Goal: Task Accomplishment & Management: Complete application form

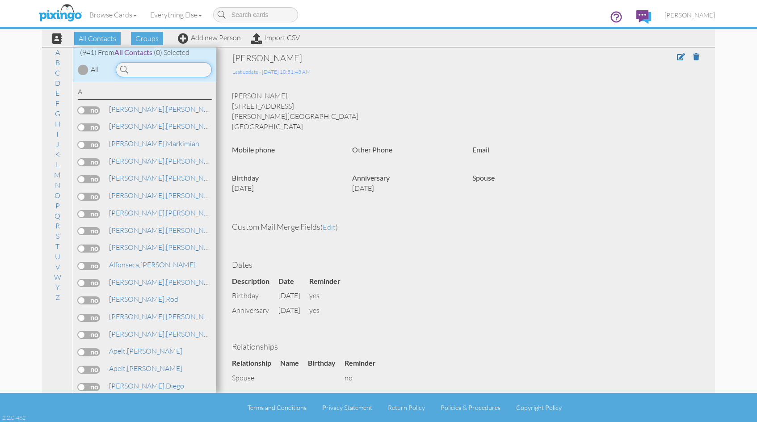
click at [143, 71] on input at bounding box center [164, 69] width 96 height 15
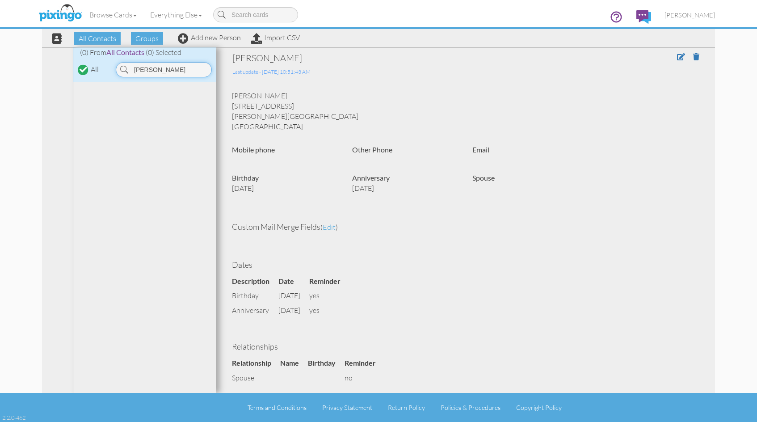
type input "lafarga"
click at [219, 39] on link "Add new Person" at bounding box center [209, 37] width 63 height 9
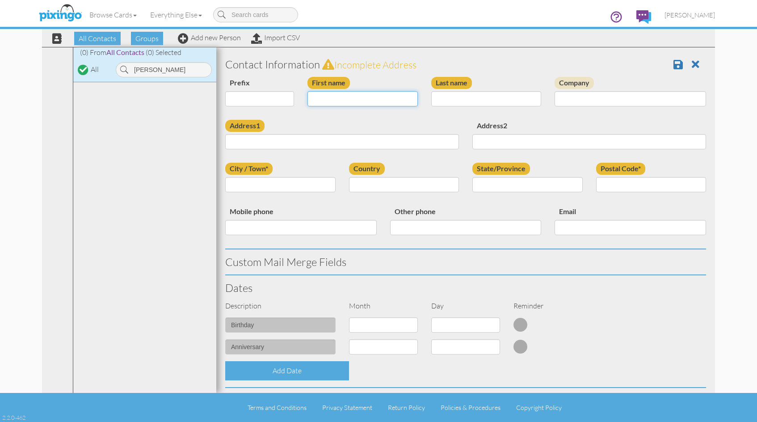
click at [328, 98] on input "First name" at bounding box center [362, 98] width 110 height 15
type input "[PERSON_NAME]"
click at [455, 95] on input "Last name" at bounding box center [486, 98] width 110 height 15
type input "[PERSON_NAME]"
click at [260, 145] on input "Address1" at bounding box center [342, 141] width 234 height 15
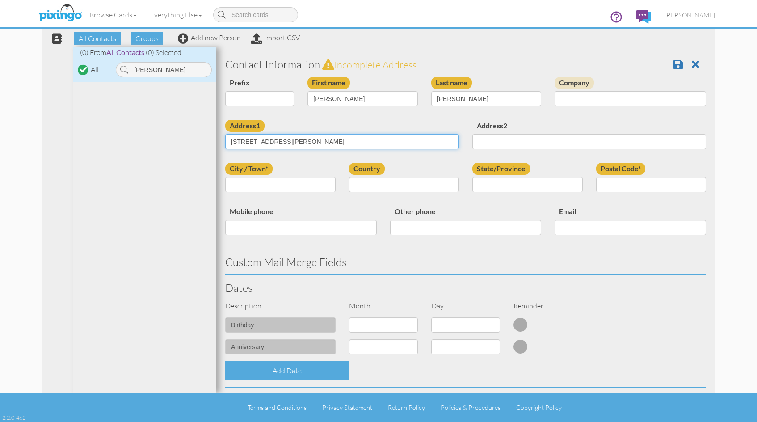
type input "[STREET_ADDRESS][PERSON_NAME]"
click at [249, 182] on input "City / Town*" at bounding box center [280, 184] width 110 height 15
type input "[GEOGRAPHIC_DATA]"
click at [449, 184] on select "[GEOGRAPHIC_DATA] -------------- [GEOGRAPHIC_DATA] [GEOGRAPHIC_DATA] [GEOGRAPHI…" at bounding box center [404, 184] width 110 height 15
select select "object:3148"
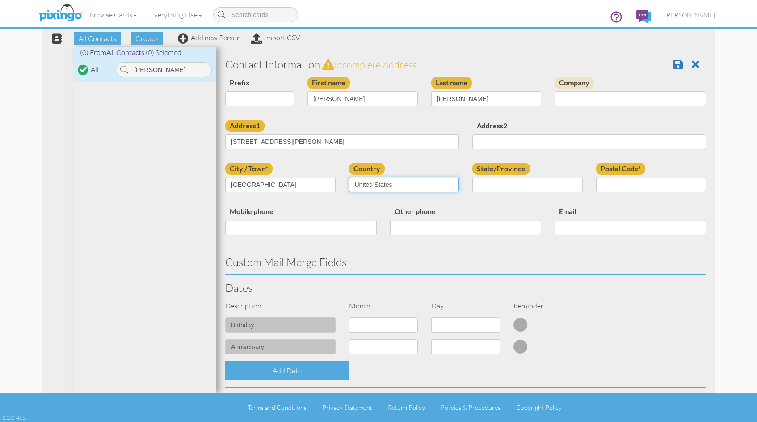
click at [349, 177] on select "[GEOGRAPHIC_DATA] -------------- [GEOGRAPHIC_DATA] [GEOGRAPHIC_DATA] [GEOGRAPHI…" at bounding box center [404, 184] width 110 height 15
click at [572, 183] on select "AA (Military) AE (Military) [US_STATE] [US_STATE] [US_STATE] AP (Military) [US_…" at bounding box center [527, 184] width 110 height 15
select select "object:3401"
click at [472, 177] on select "AA (Military) AE (Military) [US_STATE] [US_STATE] [US_STATE] AP (Military) [US_…" at bounding box center [527, 184] width 110 height 15
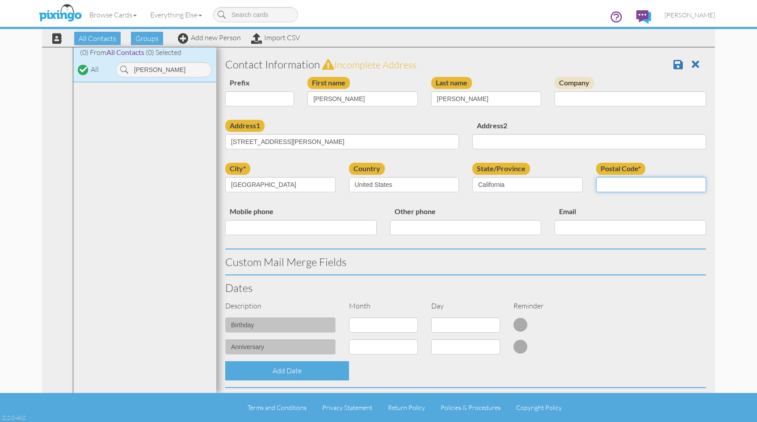
click at [617, 183] on input "Postal Code*" at bounding box center [651, 184] width 110 height 15
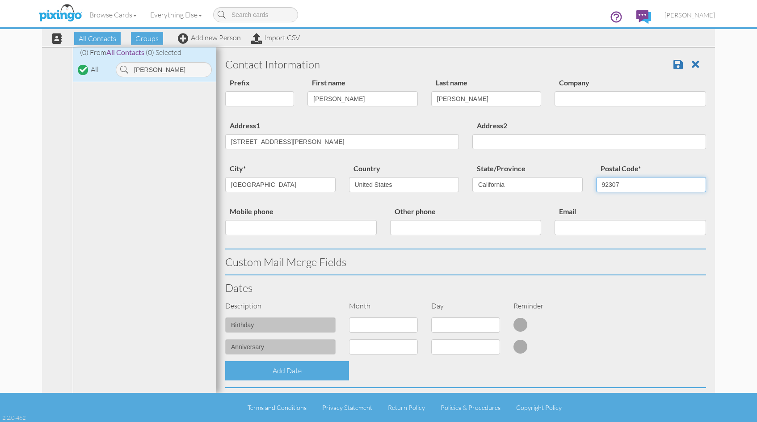
type input "92307"
click at [409, 325] on select "1 - [DATE] - [DATE] - [DATE] - [DATE] - [DATE] - [DATE] - [DATE] - [DATE] - [DA…" at bounding box center [383, 324] width 69 height 15
select select "object:3145"
click at [349, 317] on select "1 - [DATE] - [DATE] - [DATE] - [DATE] - [DATE] - [DATE] - [DATE] - [DATE] - [DA…" at bounding box center [383, 324] width 69 height 15
click at [491, 326] on select "1 2 3 4 5 6 7 8 9 10 11 12 13 14 15 16 17 18 19 20 21 22 23 24 25 26 27 28 29 3…" at bounding box center [465, 324] width 69 height 15
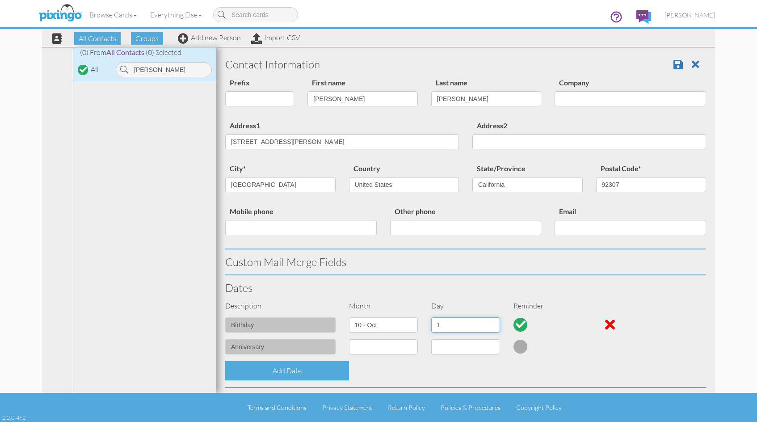
select select "number:28"
click at [431, 317] on select "1 2 3 4 5 6 7 8 9 10 11 12 13 14 15 16 17 18 19 20 21 22 23 24 25 26 27 28 29 3…" at bounding box center [465, 324] width 69 height 15
click at [410, 347] on select "1 - [DATE] - [DATE] - [DATE] - [DATE] - [DATE] - [DATE] - [DATE] - [DATE] - [DA…" at bounding box center [383, 346] width 69 height 15
select select "object:3144"
click at [349, 339] on select "1 - [DATE] - [DATE] - [DATE] - [DATE] - [DATE] - [DATE] - [DATE] - [DATE] - [DA…" at bounding box center [383, 346] width 69 height 15
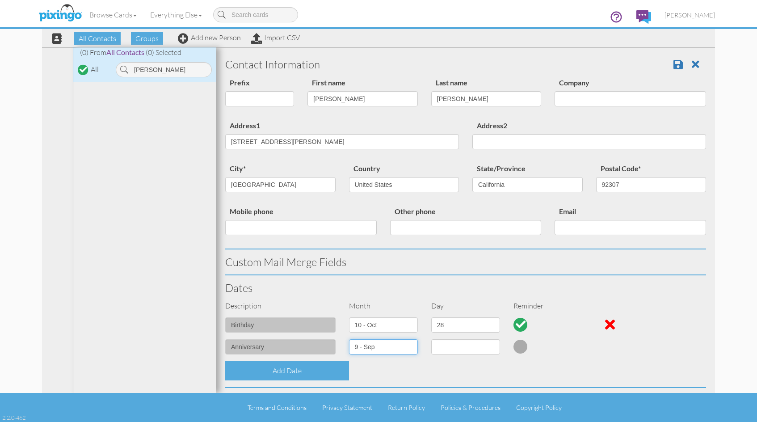
select select "number:1"
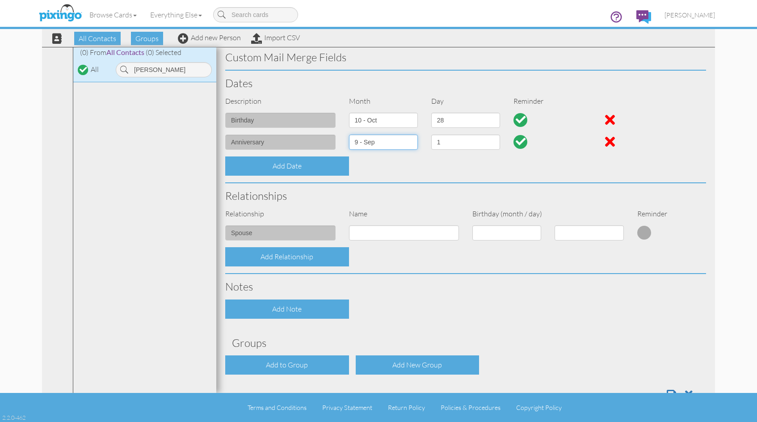
scroll to position [232, 0]
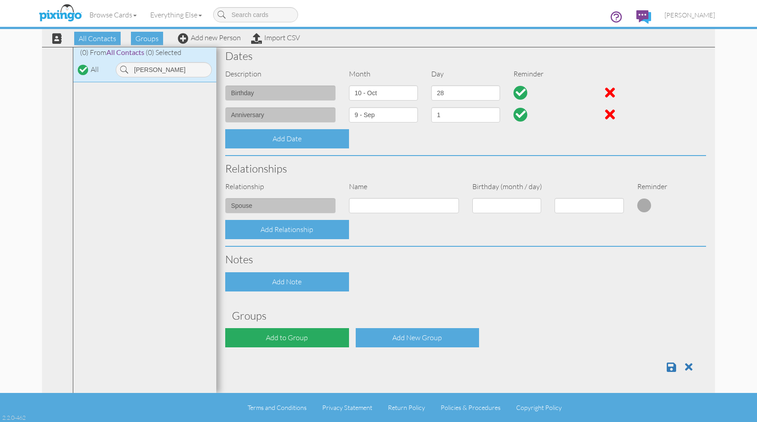
click at [295, 335] on div "Add to Group" at bounding box center [287, 337] width 124 height 19
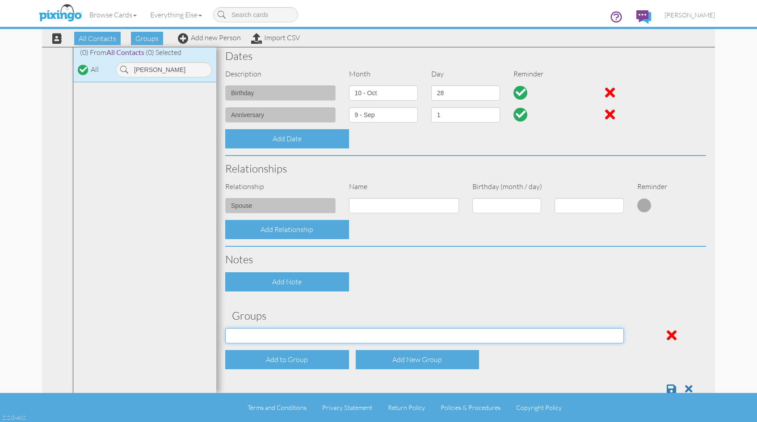
click at [613, 336] on select "2019 Prospects 2020 Prospects 2021 Prospects 2022 Prospects 2023 Prospects 2024…" at bounding box center [424, 335] width 399 height 15
select select "object:3467"
click at [225, 328] on select "2019 Prospects 2020 Prospects 2021 Prospects 2022 Prospects 2023 Prospects 2024…" at bounding box center [424, 335] width 399 height 15
click at [667, 387] on span at bounding box center [671, 388] width 9 height 11
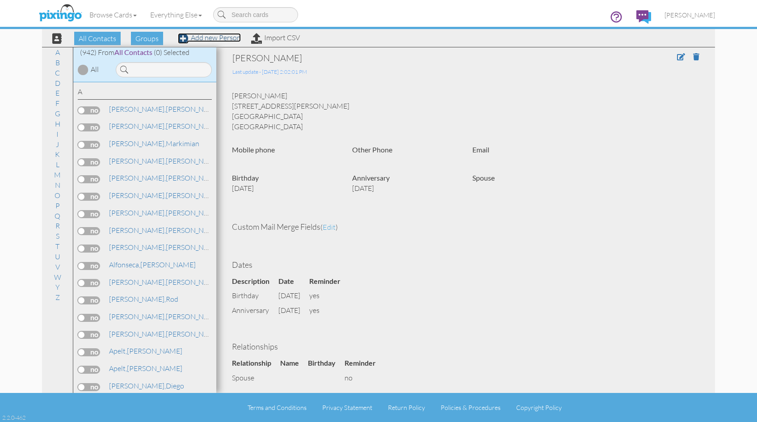
click at [219, 37] on link "Add new Person" at bounding box center [209, 37] width 63 height 9
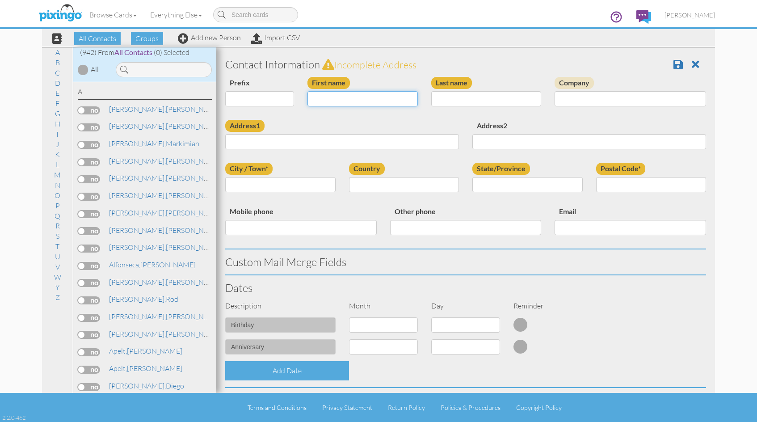
click at [326, 94] on input "First name" at bounding box center [362, 98] width 110 height 15
type input "[PERSON_NAME]"
click at [443, 103] on input "Last name" at bounding box center [486, 98] width 110 height 15
type input "[PERSON_NAME]"
click at [257, 143] on input "Address1" at bounding box center [342, 141] width 234 height 15
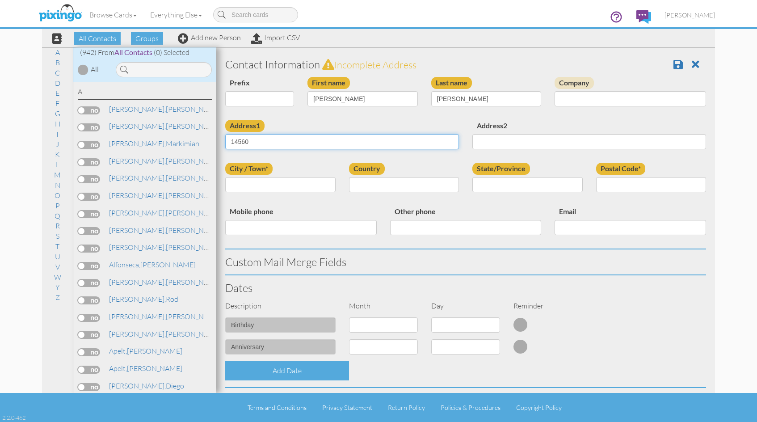
type input "[STREET_ADDRESS][PERSON_NAME]"
click at [276, 184] on input "City / Town*" at bounding box center [280, 184] width 110 height 15
type input "[GEOGRAPHIC_DATA]"
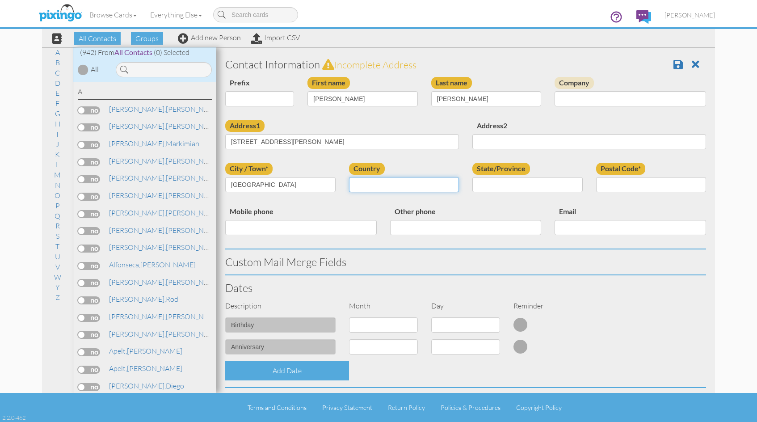
click at [449, 185] on select "[GEOGRAPHIC_DATA] -------------- [GEOGRAPHIC_DATA] [GEOGRAPHIC_DATA] [GEOGRAPHI…" at bounding box center [404, 184] width 110 height 15
select select "object:3092"
click at [349, 177] on select "[GEOGRAPHIC_DATA] -------------- [GEOGRAPHIC_DATA] [GEOGRAPHIC_DATA] [GEOGRAPHI…" at bounding box center [404, 184] width 110 height 15
click at [572, 184] on select "AA (Military) AE (Military) [US_STATE] [US_STATE] [US_STATE] AP (Military) [US_…" at bounding box center [527, 184] width 110 height 15
select select "object:3345"
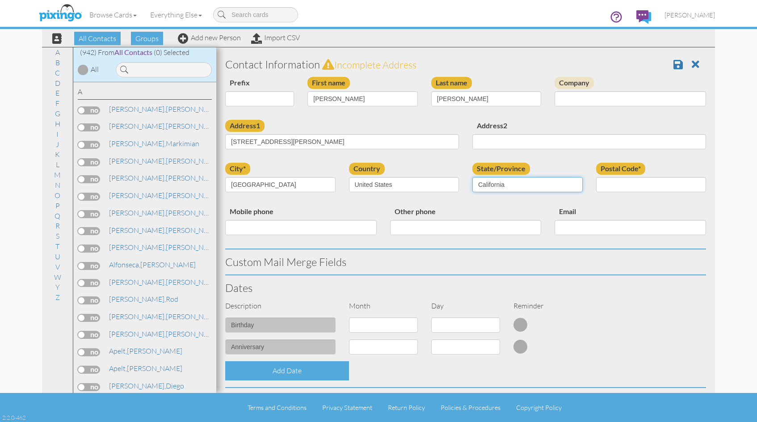
click at [472, 177] on select "AA (Military) AE (Military) [US_STATE] [US_STATE] [US_STATE] AP (Military) [US_…" at bounding box center [527, 184] width 110 height 15
click at [601, 184] on input "Postal Code*" at bounding box center [651, 184] width 110 height 15
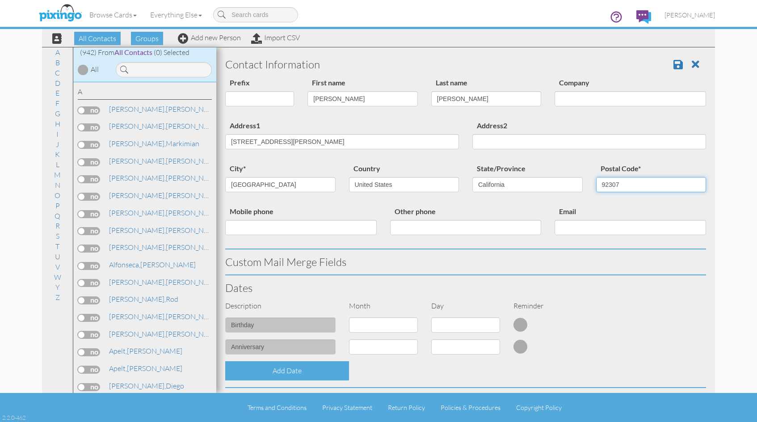
type input "92307"
click at [410, 347] on select "1 - [DATE] - [DATE] - [DATE] - [DATE] - [DATE] - [DATE] - [DATE] - [DATE] - [DA…" at bounding box center [383, 346] width 69 height 15
select select "object:3087"
click at [349, 339] on select "1 - [DATE] - [DATE] - [DATE] - [DATE] - [DATE] - [DATE] - [DATE] - [DATE] - [DA…" at bounding box center [383, 346] width 69 height 15
click at [488, 347] on select "1 2 3 4 5 6 7 8 9 10 11 12 13 14 15 16 17 18 19 20 21 22 23 24 25 26 27 28 29 3…" at bounding box center [465, 346] width 69 height 15
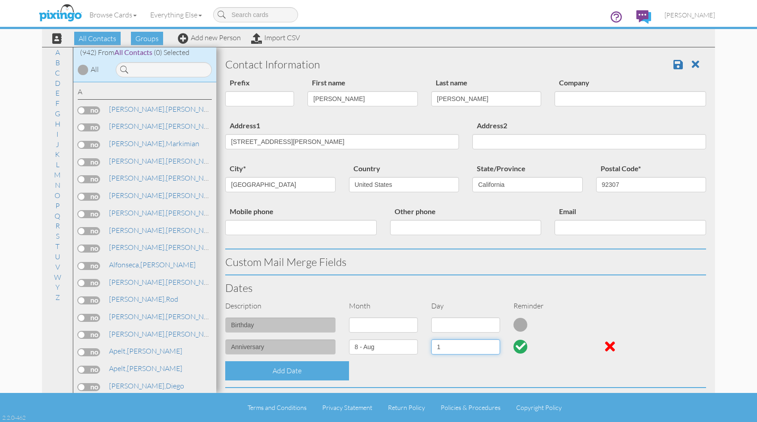
select select "number:28"
click at [431, 339] on select "1 2 3 4 5 6 7 8 9 10 11 12 13 14 15 16 17 18 19 20 21 22 23 24 25 26 27 28 29 3…" at bounding box center [465, 346] width 69 height 15
click at [411, 325] on select "1 - [DATE] - [DATE] - [DATE] - [DATE] - [DATE] - [DATE] - [DATE] - [DATE] - [DA…" at bounding box center [383, 324] width 69 height 15
select select "object:3084"
click at [349, 317] on select "1 - [DATE] - [DATE] - [DATE] - [DATE] - [DATE] - [DATE] - [DATE] - [DATE] - [DA…" at bounding box center [383, 324] width 69 height 15
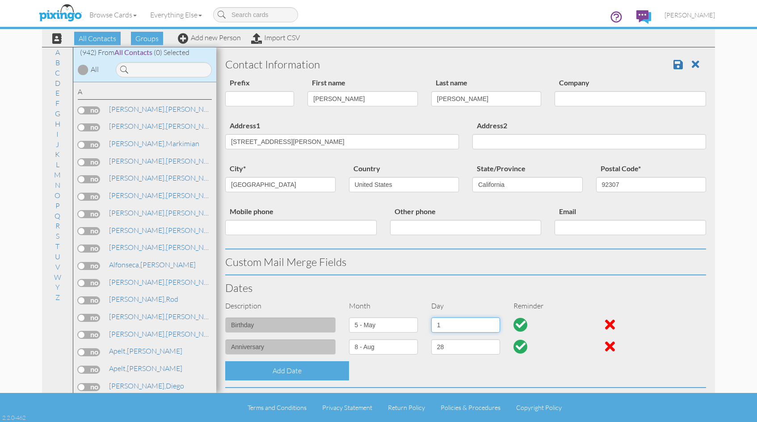
click at [490, 324] on select "1 2 3 4 5 6 7 8 9 10 11 12 13 14 15 16 17 18 19 20 21 22 23 24 25 26 27 28 29 3…" at bounding box center [465, 324] width 69 height 15
select select "number:4"
click at [431, 317] on select "1 2 3 4 5 6 7 8 9 10 11 12 13 14 15 16 17 18 19 20 21 22 23 24 25 26 27 28 29 3…" at bounding box center [465, 324] width 69 height 15
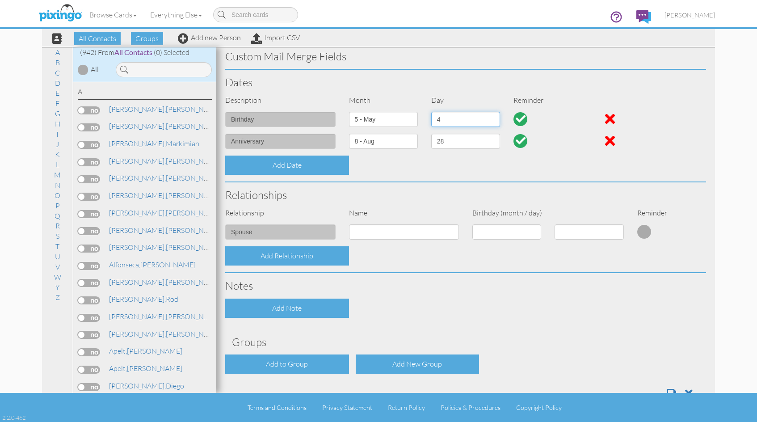
scroll to position [232, 0]
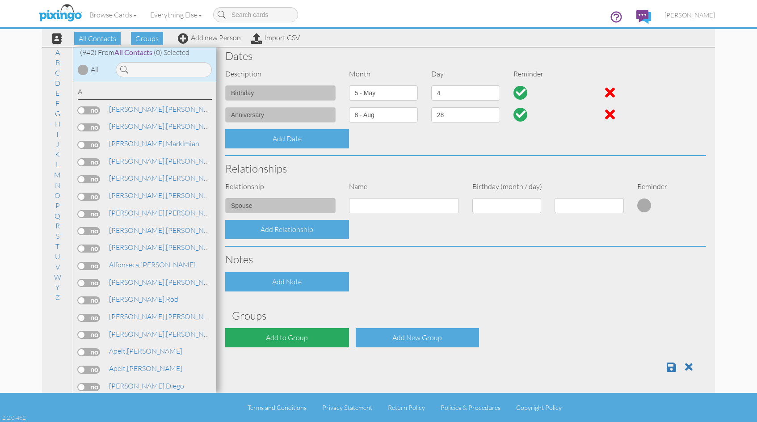
click at [303, 336] on div "Add to Group" at bounding box center [287, 337] width 124 height 19
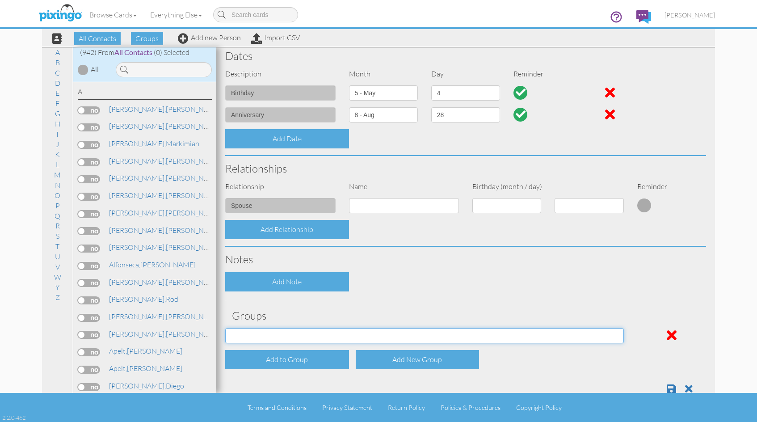
click at [613, 336] on select "2019 Prospects 2020 Prospects 2021 Prospects 2022 Prospects 2023 Prospects 2024…" at bounding box center [424, 335] width 399 height 15
select select "object:3411"
click at [225, 328] on select "2019 Prospects 2020 Prospects 2021 Prospects 2022 Prospects 2023 Prospects 2024…" at bounding box center [424, 335] width 399 height 15
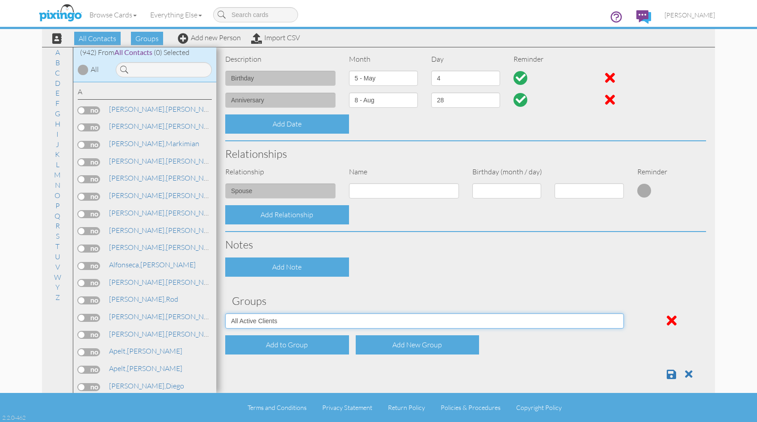
scroll to position [254, 0]
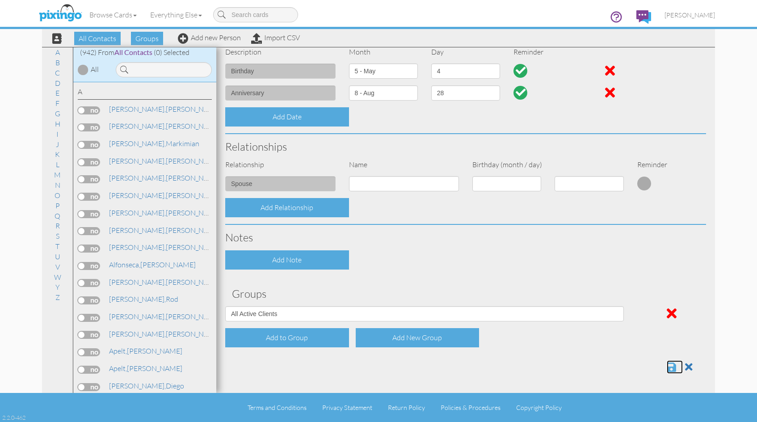
click at [667, 367] on span at bounding box center [671, 366] width 9 height 11
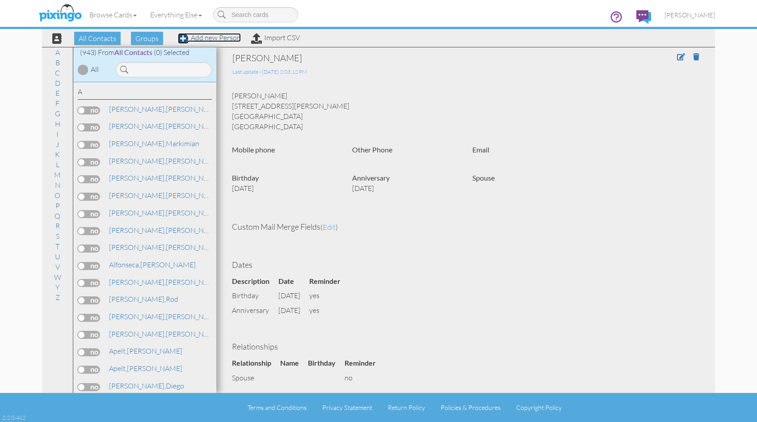
click at [217, 38] on link "Add new Person" at bounding box center [209, 37] width 63 height 9
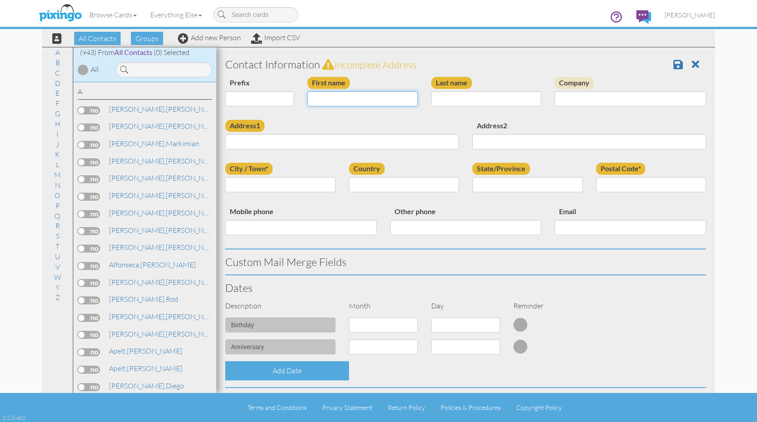
click at [344, 101] on input "First name" at bounding box center [362, 98] width 110 height 15
type input "[PERSON_NAME]"
click at [444, 97] on input "Last name" at bounding box center [486, 98] width 110 height 15
type input "Johnson"
click at [278, 143] on input "Address1" at bounding box center [342, 141] width 234 height 15
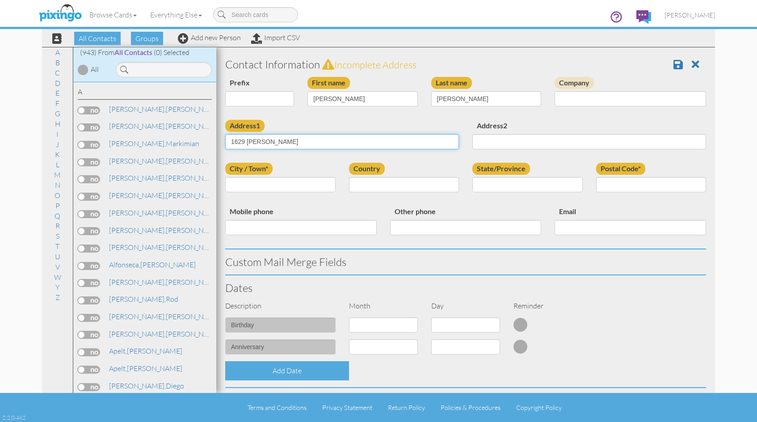
type input "1629 Timothy Street"
click at [259, 186] on input "City / Town*" at bounding box center [280, 184] width 110 height 15
click at [288, 99] on select "Dr. Mr. Mrs." at bounding box center [259, 98] width 69 height 15
select select "string:Dr."
click at [225, 91] on select "Dr. Mr. Mrs." at bounding box center [259, 98] width 69 height 15
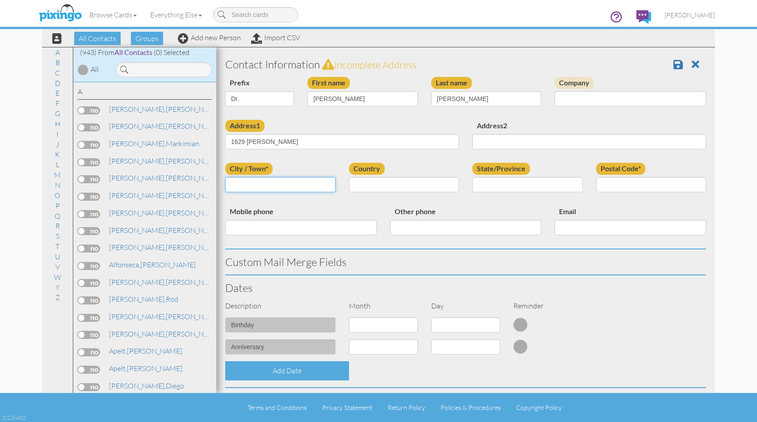
click at [252, 185] on input "City / Town*" at bounding box center [280, 184] width 110 height 15
click at [251, 185] on input "Charleson" at bounding box center [280, 184] width 110 height 15
type input "Charleston"
click at [451, 185] on select "[GEOGRAPHIC_DATA] -------------- [GEOGRAPHIC_DATA] [GEOGRAPHIC_DATA] [GEOGRAPHI…" at bounding box center [404, 184] width 110 height 15
select select "object:3095"
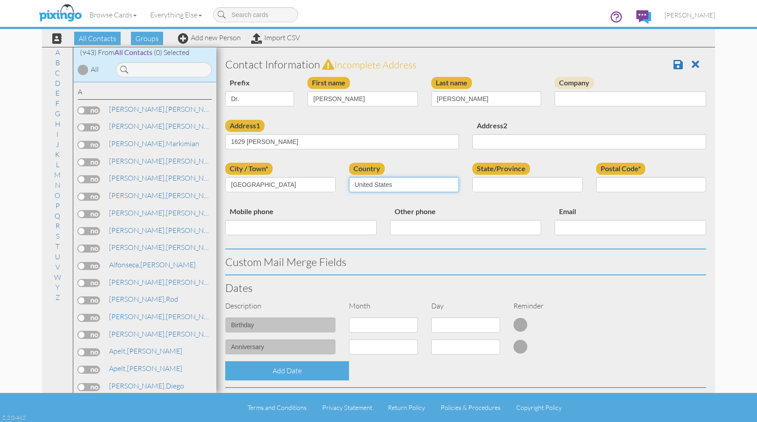
click at [349, 177] on select "[GEOGRAPHIC_DATA] -------------- [GEOGRAPHIC_DATA] [GEOGRAPHIC_DATA] [GEOGRAPHI…" at bounding box center [404, 184] width 110 height 15
click at [571, 185] on select "AA (Military) AE (Military) [US_STATE] [US_STATE] [US_STATE] AP (Military) [US_…" at bounding box center [527, 184] width 110 height 15
select select "object:3390"
click at [472, 177] on select "AA (Military) AE (Military) [US_STATE] [US_STATE] [US_STATE] AP (Military) [US_…" at bounding box center [527, 184] width 110 height 15
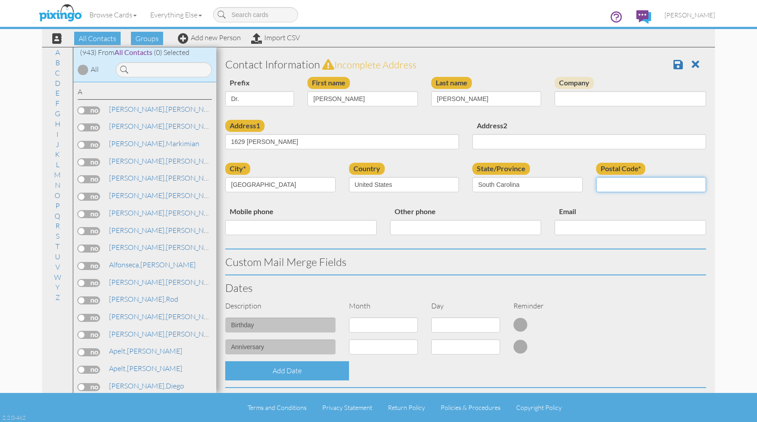
click at [606, 184] on input "Postal Code*" at bounding box center [651, 184] width 110 height 15
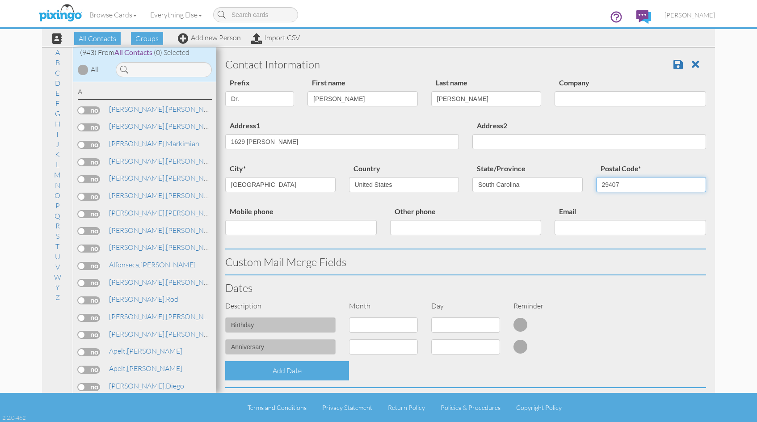
type input "29407"
click at [411, 325] on select "1 - [DATE] - [DATE] - [DATE] - [DATE] - [DATE] - [DATE] - [DATE] - [DATE] - [DA…" at bounding box center [383, 324] width 69 height 15
select select "object:3089"
click at [349, 317] on select "1 - [DATE] - [DATE] - [DATE] - [DATE] - [DATE] - [DATE] - [DATE] - [DATE] - [DA…" at bounding box center [383, 324] width 69 height 15
click at [491, 324] on select "1 2 3 4 5 6 7 8 9 10 11 12 13 14 15 16 17 18 19 20 21 22 23 24 25 26 27 28 29 3…" at bounding box center [465, 324] width 69 height 15
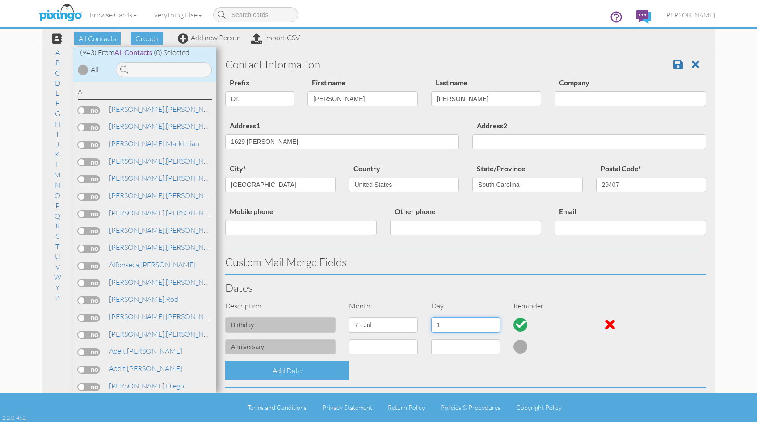
select select "number:3"
click at [431, 317] on select "1 2 3 4 5 6 7 8 9 10 11 12 13 14 15 16 17 18 19 20 21 22 23 24 25 26 27 28 29 3…" at bounding box center [465, 324] width 69 height 15
click at [411, 346] on select "1 - [DATE] - [DATE] - [DATE] - [DATE] - [DATE] - [DATE] - [DATE] - [DATE] - [DA…" at bounding box center [383, 346] width 69 height 15
select select "object:3090"
click at [349, 339] on select "1 - [DATE] - [DATE] - [DATE] - [DATE] - [DATE] - [DATE] - [DATE] - [DATE] - [DA…" at bounding box center [383, 346] width 69 height 15
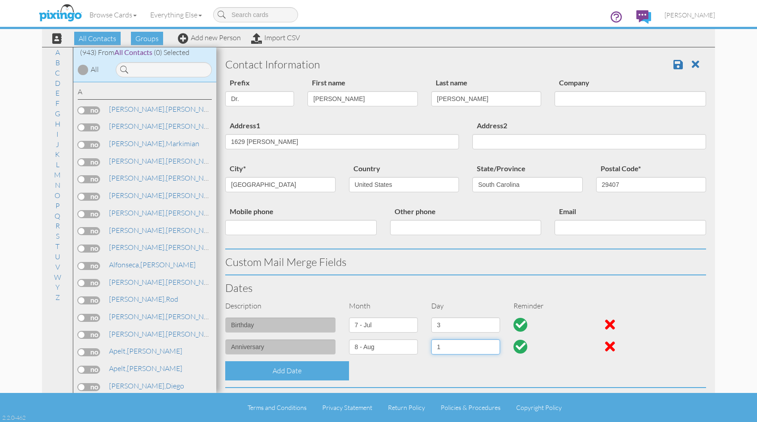
click at [493, 347] on select "1 2 3 4 5 6 7 8 9 10 11 12 13 14 15 16 17 18 19 20 21 22 23 24 25 26 27 28 29 3…" at bounding box center [465, 346] width 69 height 15
select select "number:27"
click at [431, 339] on select "1 2 3 4 5 6 7 8 9 10 11 12 13 14 15 16 17 18 19 20 21 22 23 24 25 26 27 28 29 3…" at bounding box center [465, 346] width 69 height 15
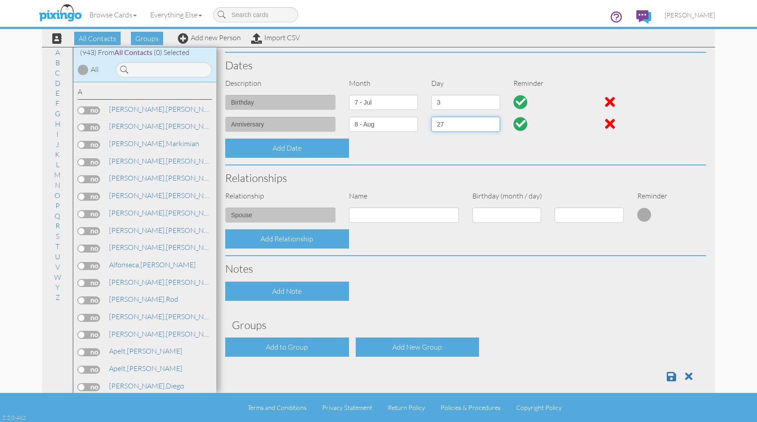
scroll to position [232, 0]
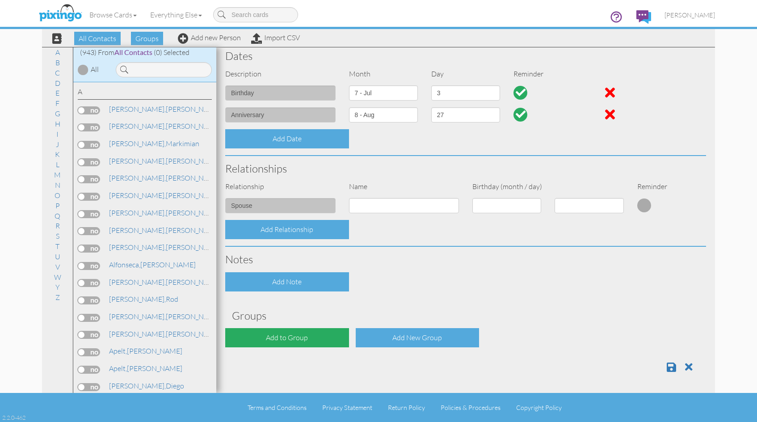
click at [292, 338] on div "Add to Group" at bounding box center [287, 337] width 124 height 19
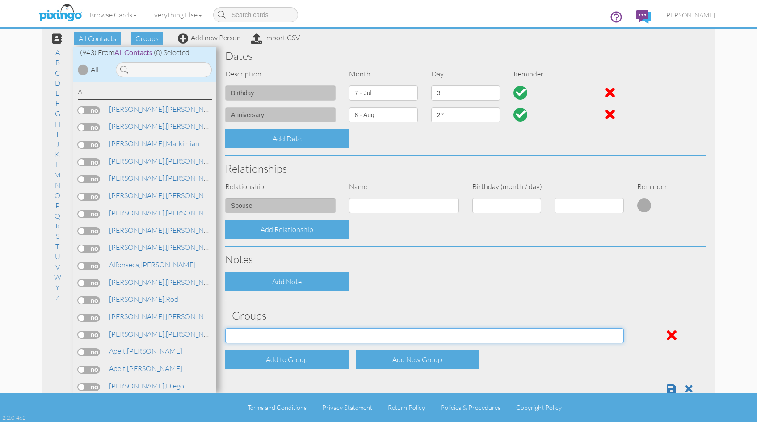
click at [615, 334] on select "2019 Prospects 2020 Prospects 2021 Prospects 2022 Prospects 2023 Prospects 2024…" at bounding box center [424, 335] width 399 height 15
select select "object:3414"
click at [225, 328] on select "2019 Prospects 2020 Prospects 2021 Prospects 2022 Prospects 2023 Prospects 2024…" at bounding box center [424, 335] width 399 height 15
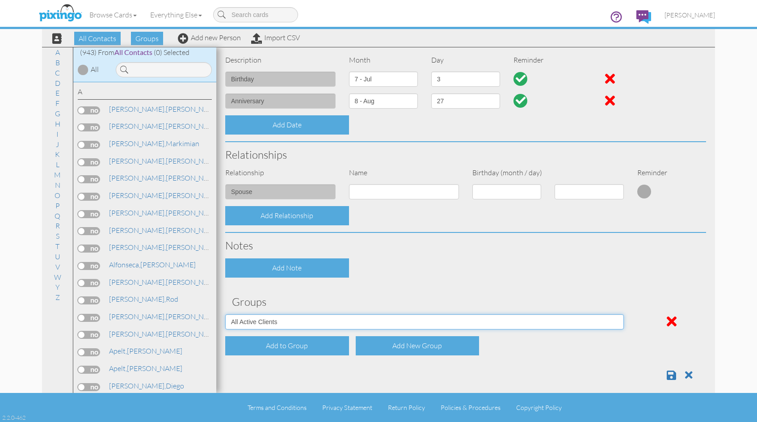
scroll to position [254, 0]
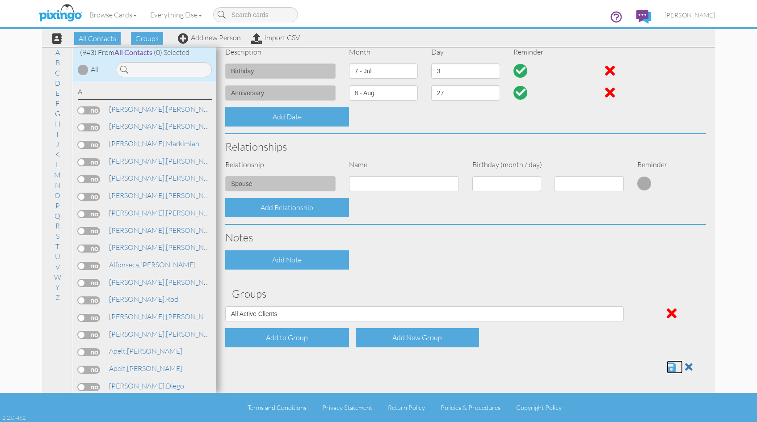
click at [667, 368] on span at bounding box center [671, 366] width 9 height 11
